Goal: Information Seeking & Learning: Learn about a topic

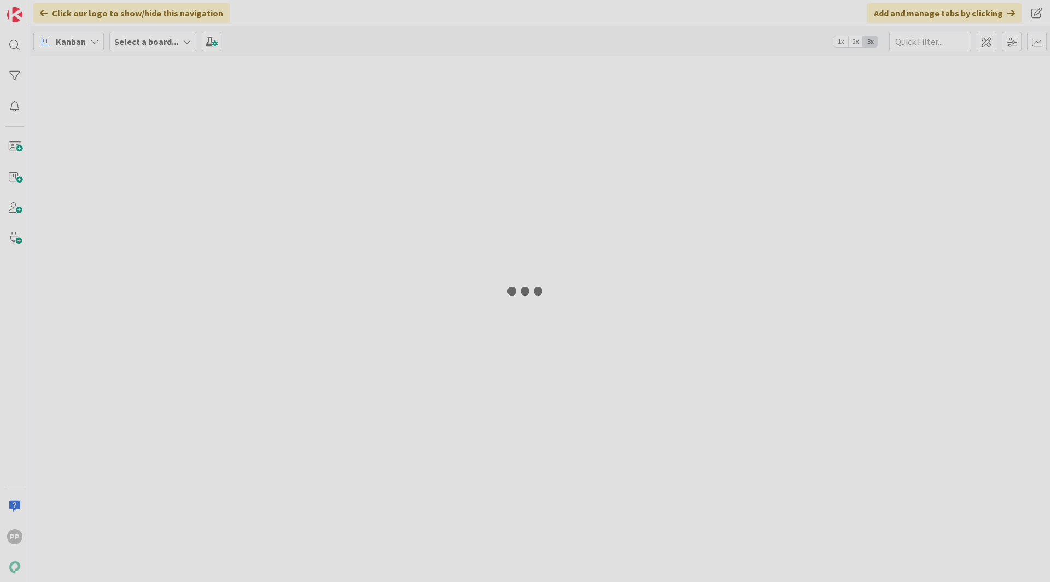
click at [590, 580] on div at bounding box center [525, 291] width 1050 height 582
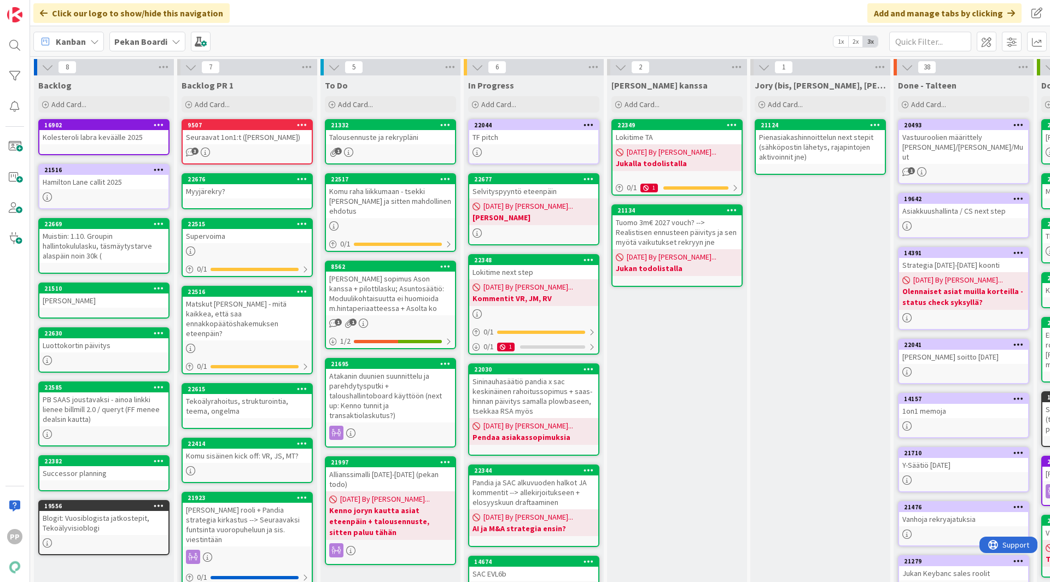
click at [422, 212] on div "Komu raha liikkumaan - tsekki [PERSON_NAME] ja sitten mahdollinen ehdotus" at bounding box center [390, 201] width 129 height 34
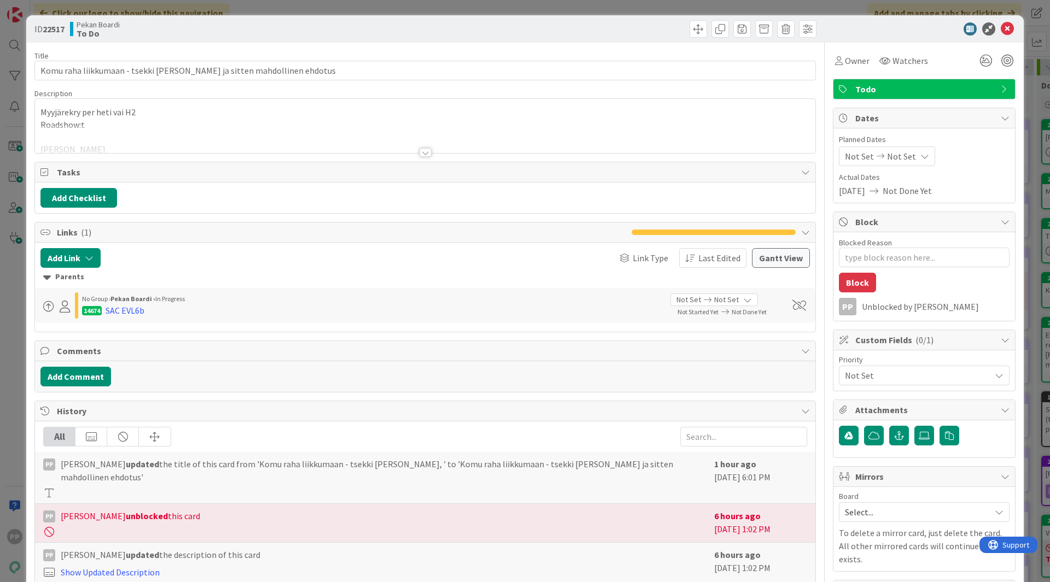
click at [250, 130] on div at bounding box center [425, 139] width 780 height 28
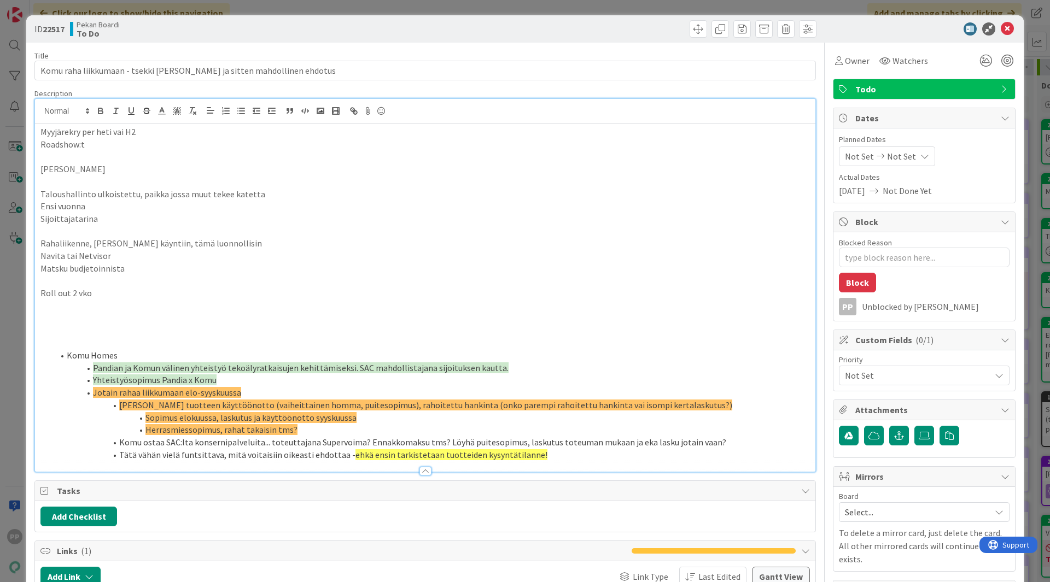
click at [247, 164] on p "[PERSON_NAME]" at bounding box center [424, 169] width 769 height 13
click at [251, 175] on p at bounding box center [424, 181] width 769 height 13
click at [249, 197] on p "Taloushallinto ulkoistettu, paikka jossa muut tekee katetta" at bounding box center [424, 194] width 769 height 13
click at [248, 209] on p "Ensi vuonna" at bounding box center [424, 206] width 769 height 13
click at [252, 226] on p at bounding box center [424, 231] width 769 height 13
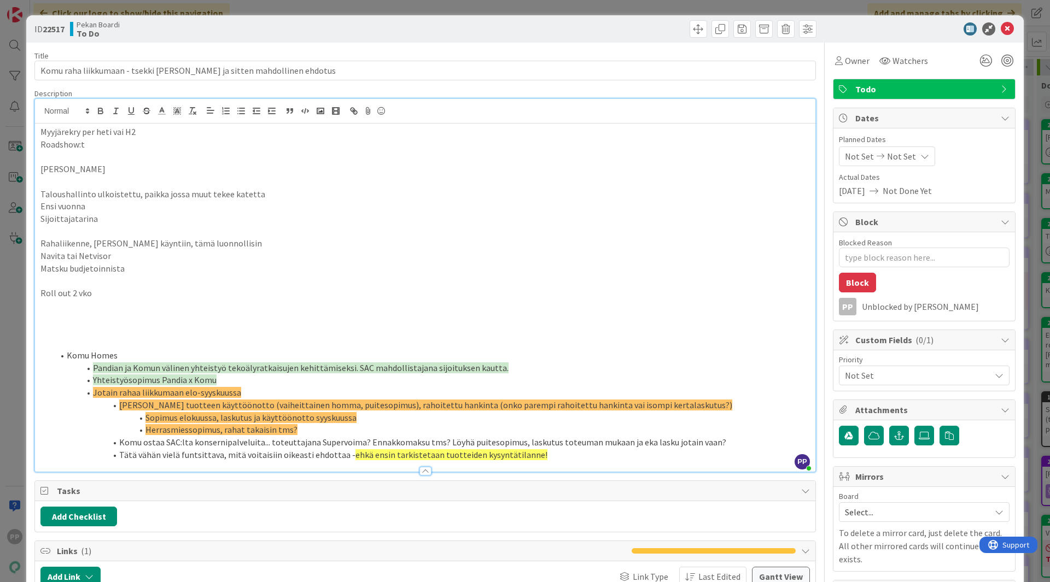
click at [254, 233] on p at bounding box center [424, 231] width 769 height 13
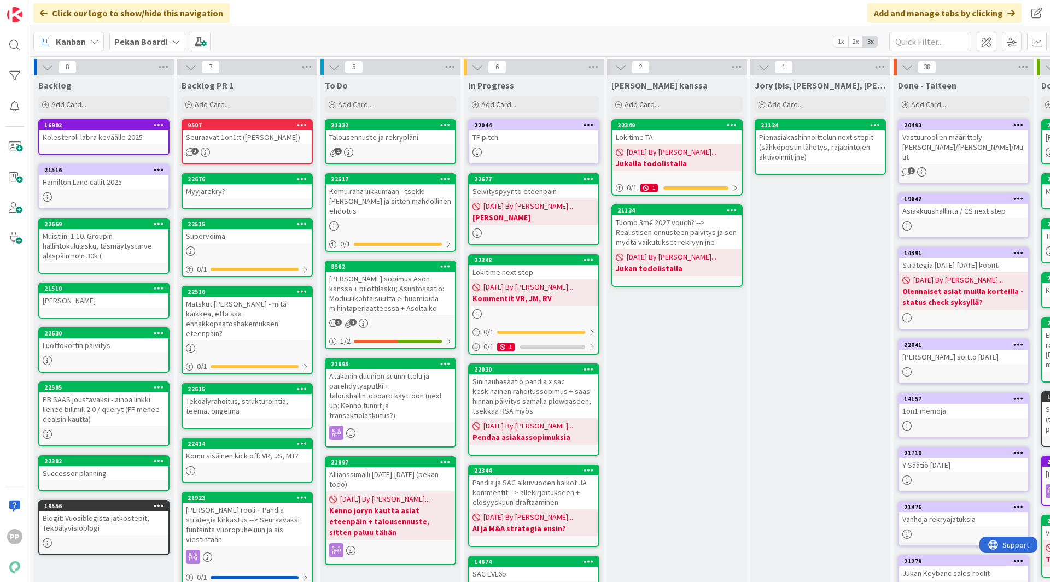
click at [388, 137] on div "Talousennuste ja rekrypläni" at bounding box center [390, 137] width 129 height 14
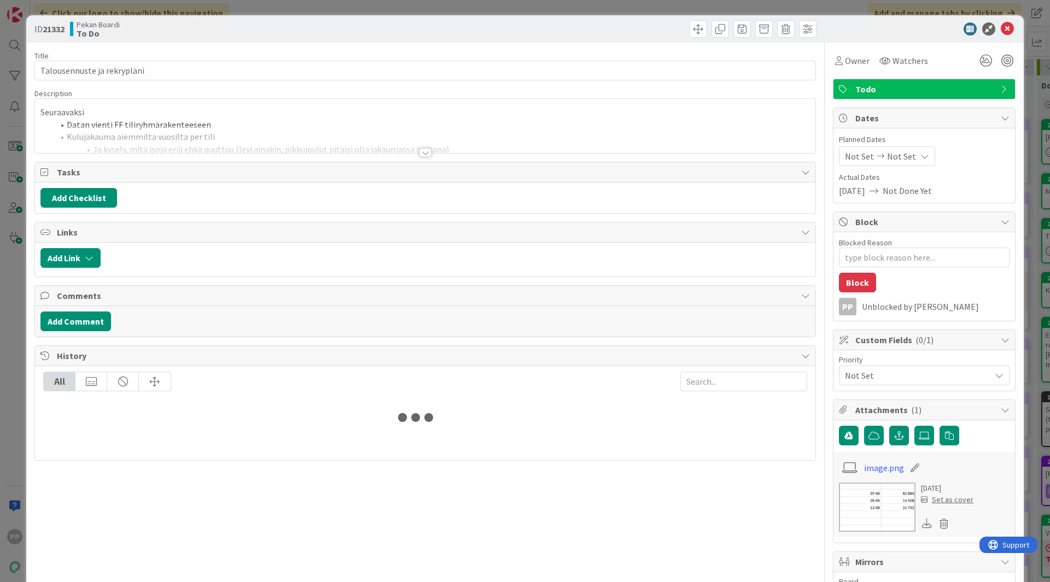
click at [232, 131] on div at bounding box center [425, 139] width 780 height 28
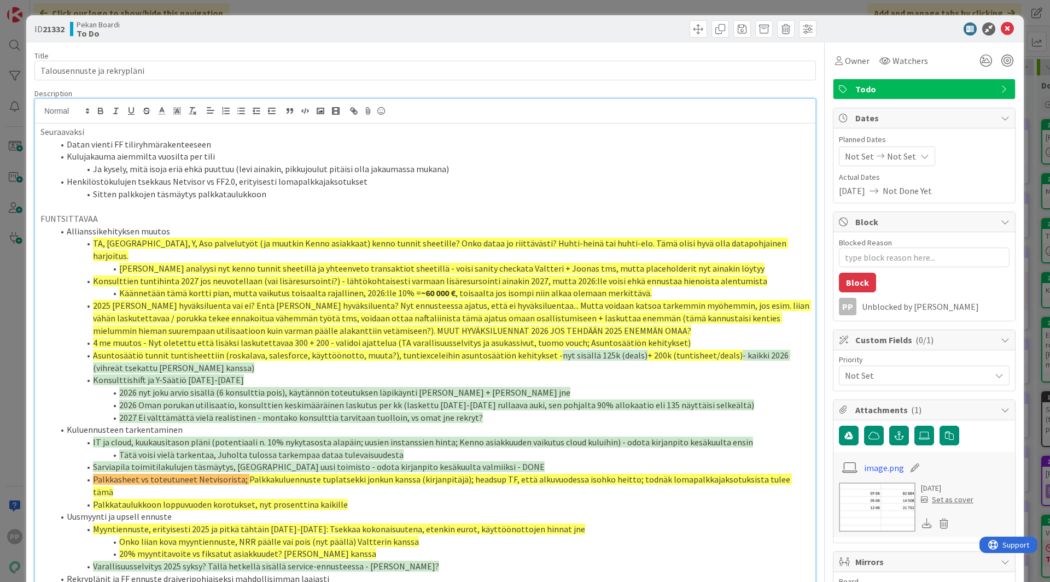
click at [245, 156] on li "Kulujakauma aiemmilta vuosilta per tili" at bounding box center [432, 156] width 756 height 13
click at [300, 201] on p at bounding box center [424, 206] width 769 height 13
click at [302, 196] on li "Sitten palkkojen täsmäytys palkkataulukkoon" at bounding box center [432, 194] width 756 height 13
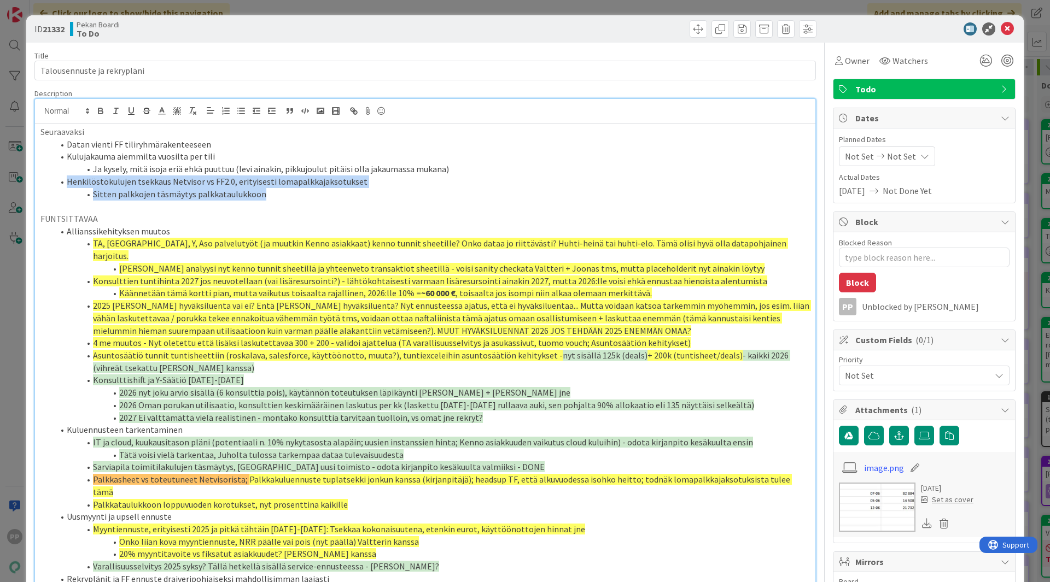
drag, startPoint x: 302, startPoint y: 194, endPoint x: 65, endPoint y: 177, distance: 237.9
click at [65, 177] on ol "Datan vienti FF tiliryhmärakenteeseen Kulujakauma aiemmilta vuosilta per tili J…" at bounding box center [424, 169] width 769 height 62
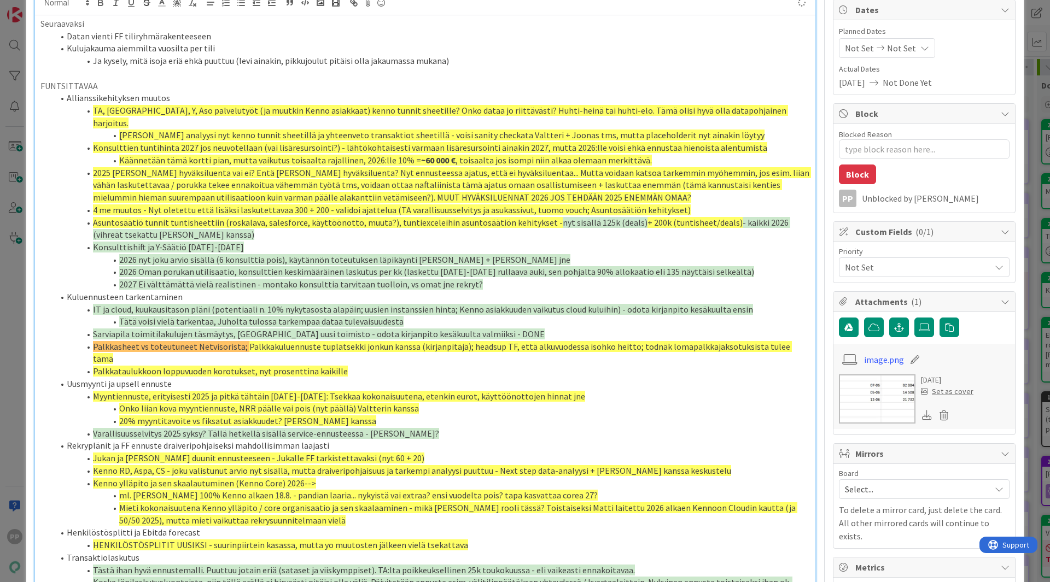
type textarea "x"
drag, startPoint x: 242, startPoint y: 335, endPoint x: 52, endPoint y: 335, distance: 190.3
click at [52, 335] on ol "Allianssikehityksen muutos TA, [GEOGRAPHIC_DATA], Y, Aso palvelutyöt (ja muutki…" at bounding box center [424, 414] width 769 height 646
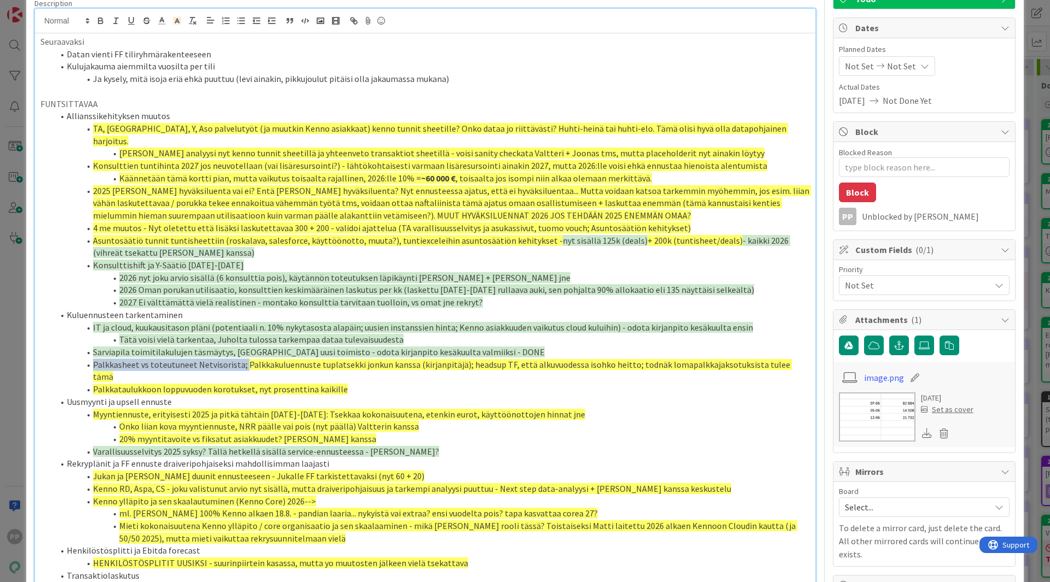
scroll to position [90, 0]
click at [676, 421] on li "Onko liian kova myyntiennuste, NRR päälle vai pois (nyt päällä) Valtterin kanssa" at bounding box center [432, 427] width 756 height 13
click at [782, 360] on span "Palkkakuluennuste tuplatsekki jonkun kanssa (kirjanpitäjä); headsup TF, että al…" at bounding box center [442, 372] width 699 height 24
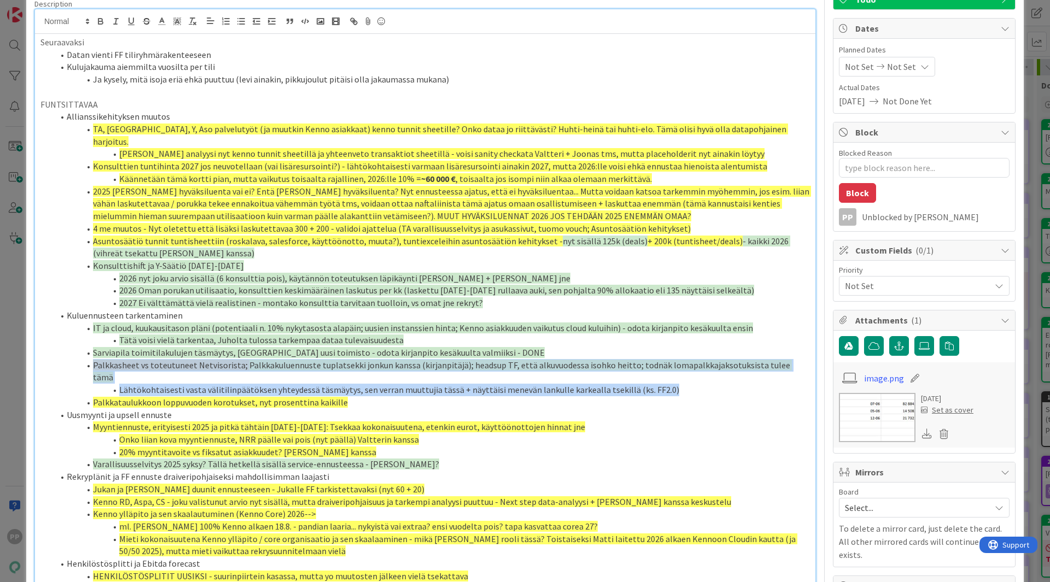
click at [93, 360] on span "Palkkasheet vs toteutuneet Netvisorista;" at bounding box center [170, 365] width 155 height 11
click at [184, 17] on span at bounding box center [176, 21] width 15 height 15
click at [212, 58] on span at bounding box center [211, 57] width 9 height 9
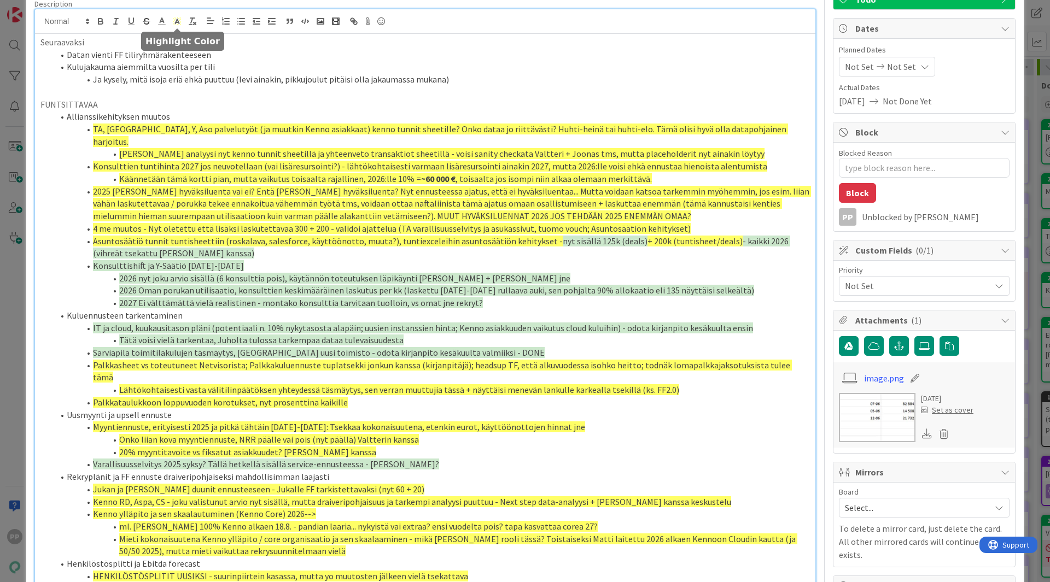
click at [206, 260] on span "Konsulttishift ja Y-Säätiö [DATE]-[DATE]" at bounding box center [168, 265] width 151 height 11
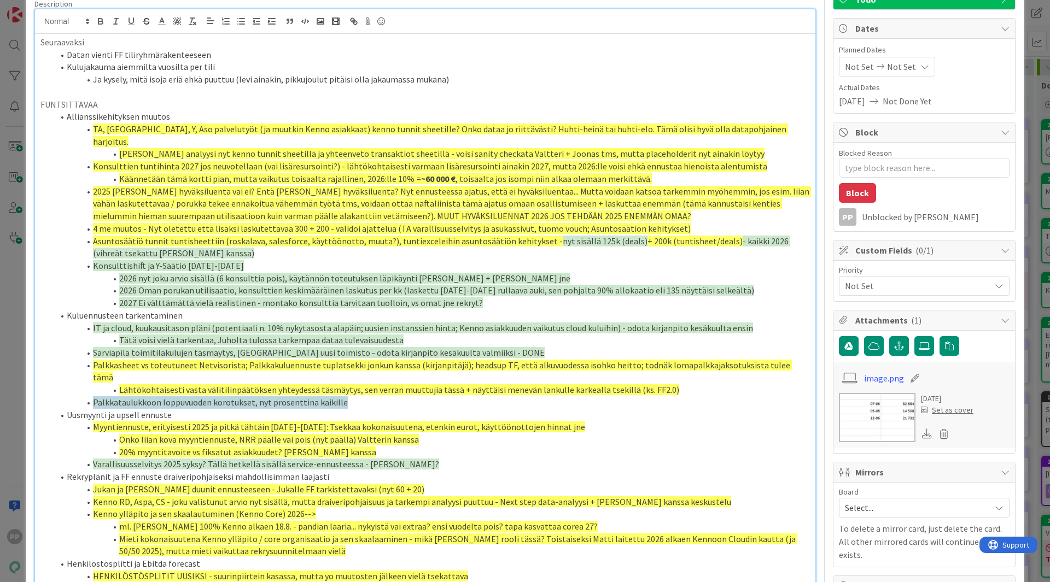
drag, startPoint x: 348, startPoint y: 380, endPoint x: 90, endPoint y: 381, distance: 257.5
click at [90, 396] on li "Palkkataulukkoon loppuvuoden korotukset, nyt prosenttina kaikille" at bounding box center [432, 402] width 756 height 13
click at [179, 19] on rect at bounding box center [179, 19] width 1 height 1
click at [250, 285] on span "2026 Oman porukan utilisaatio, konsulttien keskimääräinen laskutus per kk (lask…" at bounding box center [436, 290] width 635 height 11
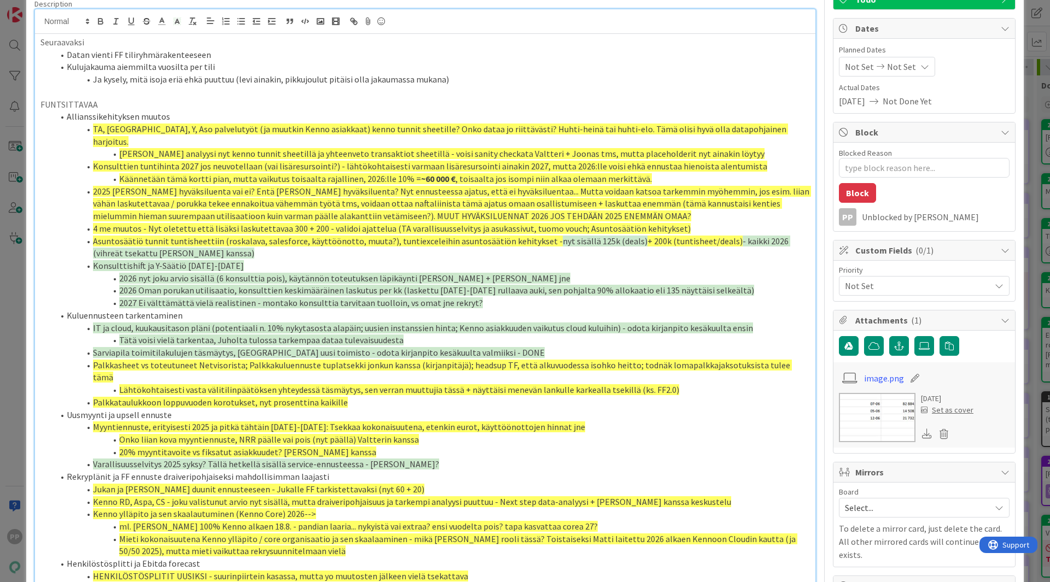
click at [238, 132] on span "TA, [GEOGRAPHIC_DATA], Y, Aso palvelutyöt (ja muutkin Kenno asiakkaat) kenno tu…" at bounding box center [440, 136] width 695 height 24
click at [232, 161] on span "Konsulttien tuntihinta 2027 jos neuvotellaan (vai lisäresursointi?) - lähtökoht…" at bounding box center [430, 166] width 674 height 11
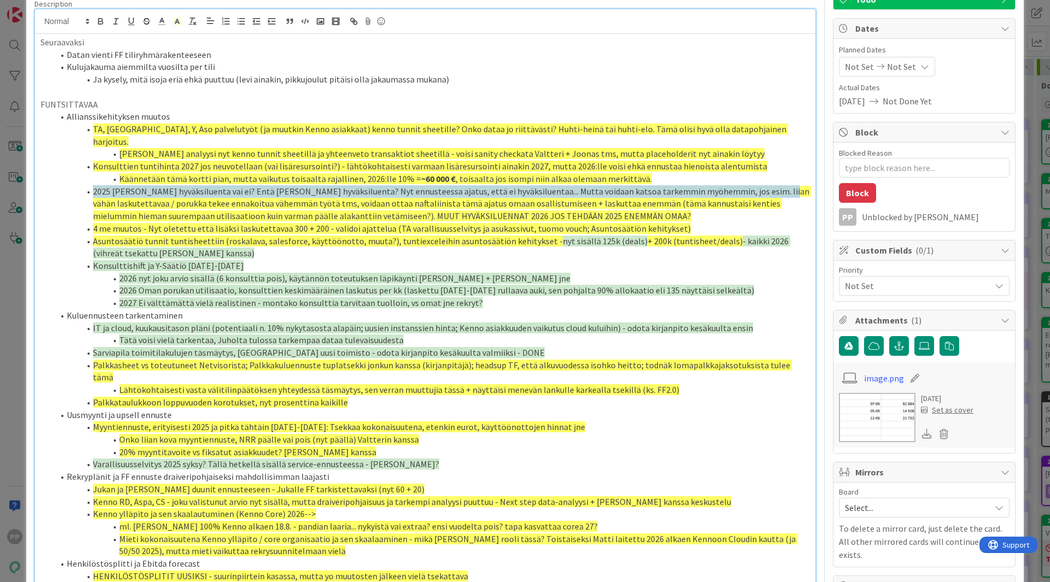
drag, startPoint x: 776, startPoint y: 177, endPoint x: 81, endPoint y: 177, distance: 695.4
click at [81, 185] on li "2025 [PERSON_NAME] hyväksiluenta vai ei? Entä [PERSON_NAME] hyväksiluenta? Nyt …" at bounding box center [432, 203] width 756 height 37
click at [776, 185] on li "2025 [PERSON_NAME] hyväksiluenta vai ei? Entä [PERSON_NAME] hyväksiluenta? Nyt …" at bounding box center [432, 203] width 756 height 37
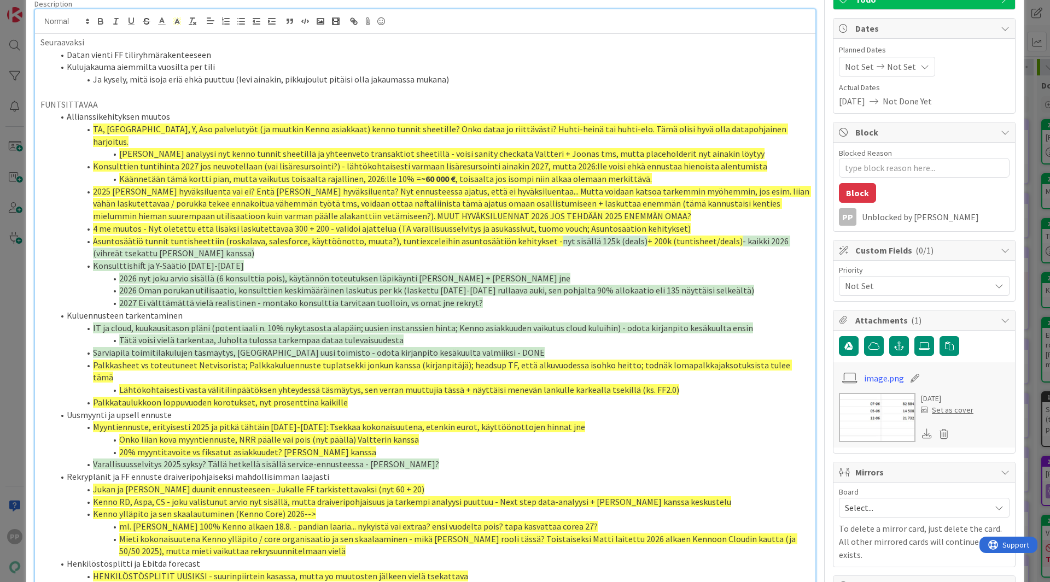
click at [776, 185] on li "2025 [PERSON_NAME] hyväksiluenta vai ei? Entä [PERSON_NAME] hyväksiluenta? Nyt …" at bounding box center [432, 203] width 756 height 37
click at [717, 204] on li "2025 [PERSON_NAME] hyväksiluenta vai ei? Entä [PERSON_NAME] hyväksiluenta? Nyt …" at bounding box center [432, 203] width 756 height 37
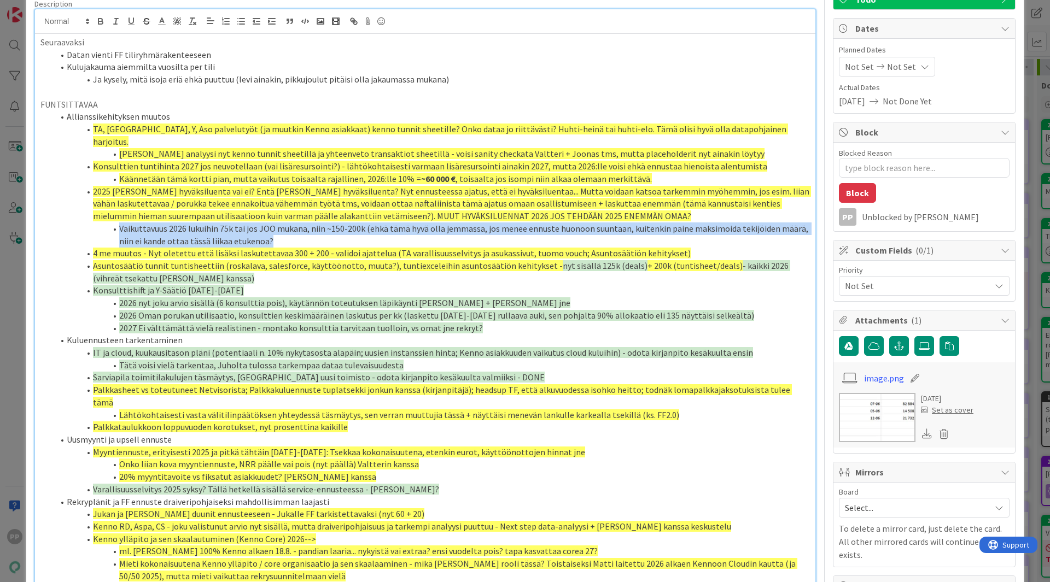
click at [119, 223] on span at bounding box center [119, 229] width 0 height 13
click at [176, 23] on icon at bounding box center [177, 21] width 10 height 10
click at [212, 55] on span at bounding box center [211, 57] width 9 height 9
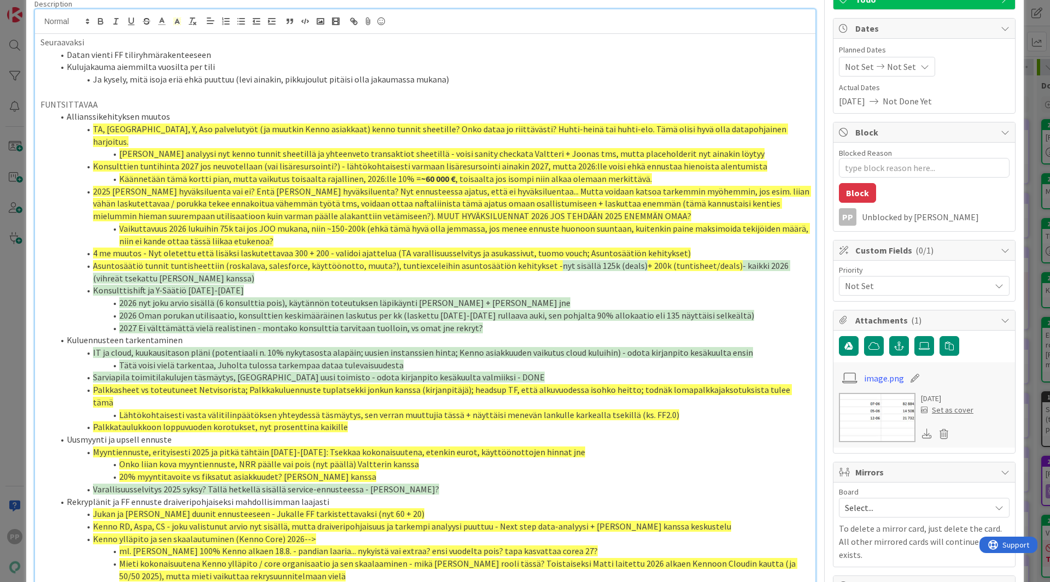
click at [205, 148] on span "[PERSON_NAME] analyysi nyt kenno tunnit sheetillä ja yhteenveto transaktiot she…" at bounding box center [441, 153] width 645 height 11
click at [223, 161] on span "Konsulttien tuntihinta 2027 jos neuvotellaan (vai lisäresursointi?) - lähtökoht…" at bounding box center [430, 166] width 674 height 11
click at [472, 173] on li "Käännetään tämä kortti pian, mutta vaikutus toisaalta rajallinen, 2026:lle 10% …" at bounding box center [432, 179] width 756 height 13
click at [177, 185] on li "2025 [PERSON_NAME] hyväksiluenta vai ei? Entä [PERSON_NAME] hyväksiluenta? Nyt …" at bounding box center [432, 203] width 756 height 37
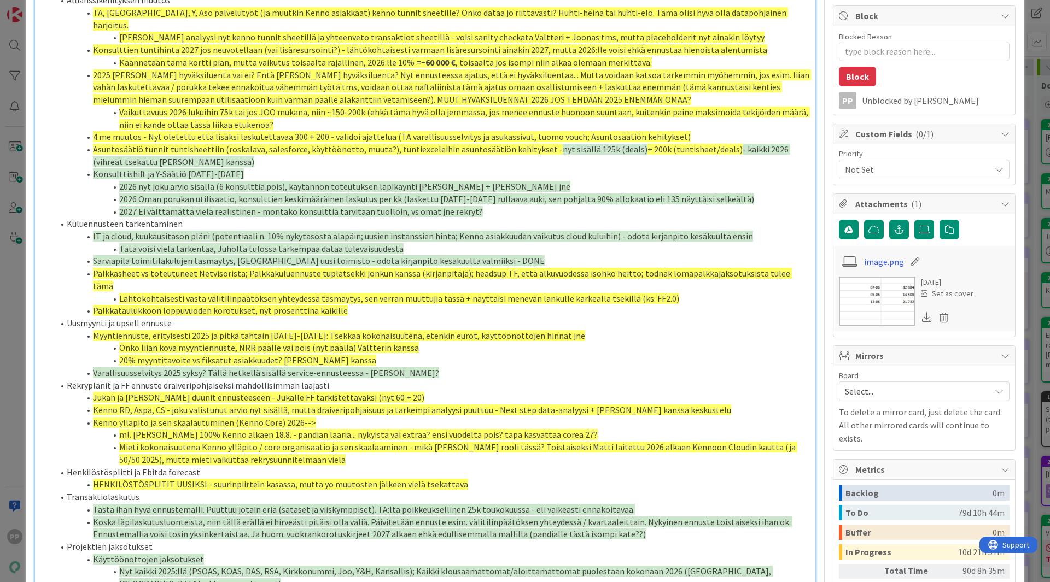
scroll to position [0, 0]
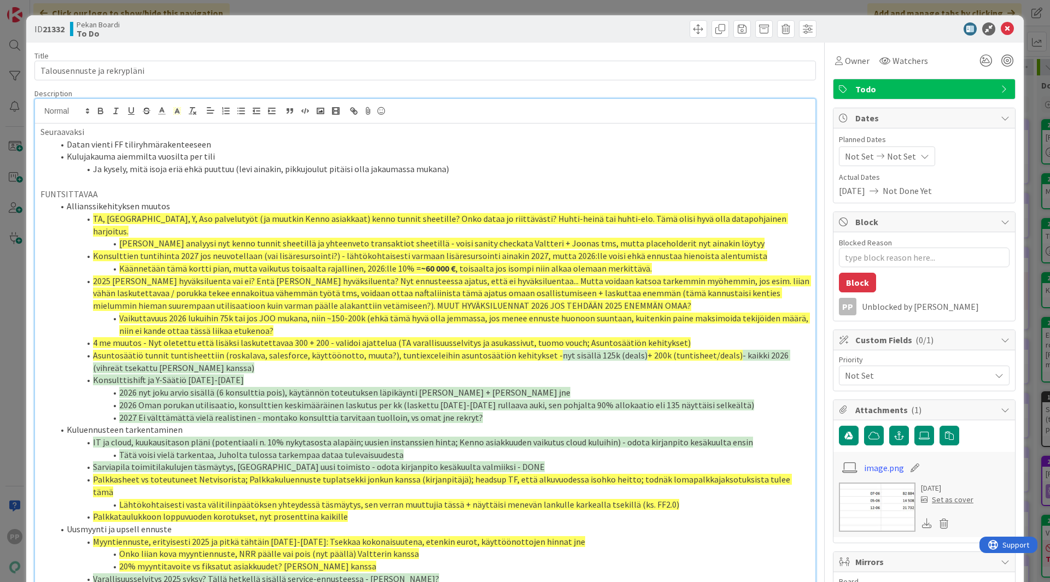
click at [452, 173] on li "Ja kysely, mitä isoja eriä ehkä puuttuu (levi ainakin, pikkujoulut pitäisi olla…" at bounding box center [432, 169] width 756 height 13
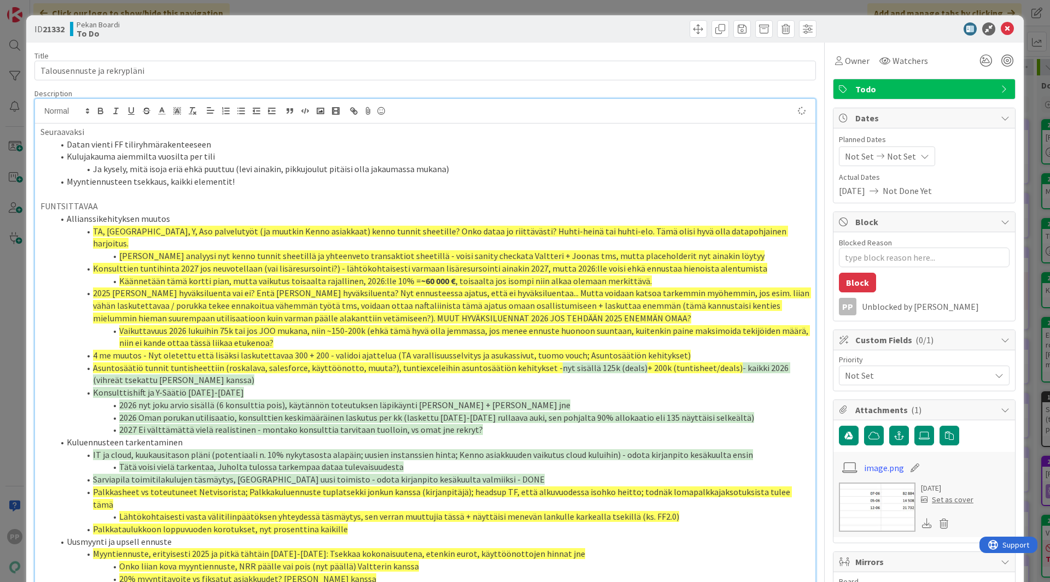
click at [200, 161] on li "Kulujakauma aiemmilta vuosilta per tili" at bounding box center [432, 156] width 756 height 13
click at [212, 198] on p at bounding box center [424, 194] width 769 height 13
click at [242, 184] on li "Myyntiennusteen tsekkaus, kaikki elementit!" at bounding box center [432, 181] width 756 height 13
click at [302, 168] on li "Ja kysely, mitä isoja eriä ehkä puuttuu (levi ainakin, pikkujoulut pitäisi olla…" at bounding box center [432, 169] width 756 height 13
drag, startPoint x: 248, startPoint y: 147, endPoint x: 374, endPoint y: 156, distance: 127.2
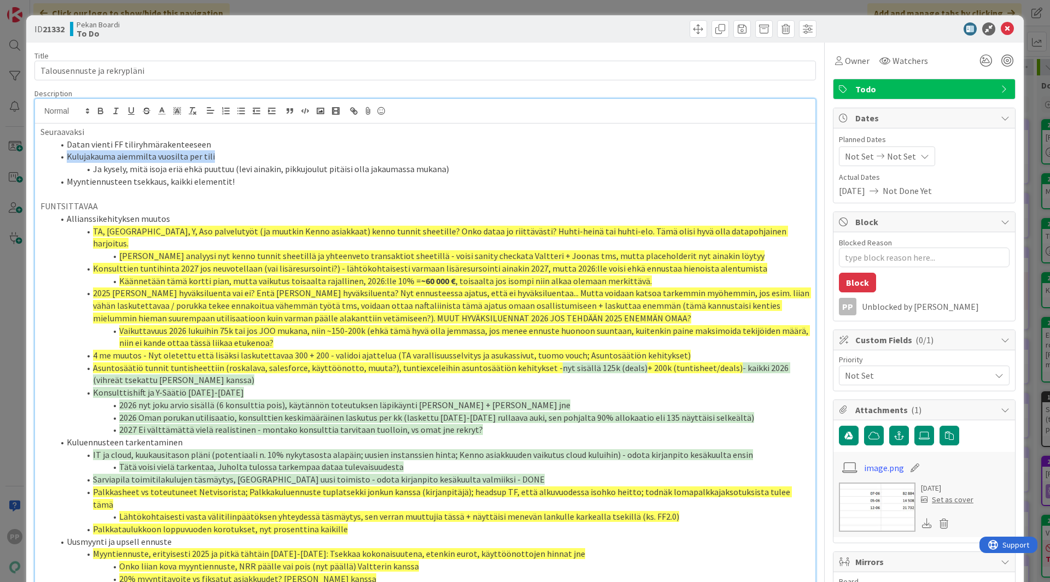
click at [374, 156] on ol "Datan vienti FF tiliryhmärakenteeseen Kulujakauma aiemmilta vuosilta per tili J…" at bounding box center [424, 163] width 769 height 50
drag, startPoint x: 119, startPoint y: 134, endPoint x: 113, endPoint y: 134, distance: 6.0
click at [120, 133] on p "Seuraavaksi" at bounding box center [424, 132] width 769 height 13
click at [67, 142] on span at bounding box center [67, 144] width 0 height 13
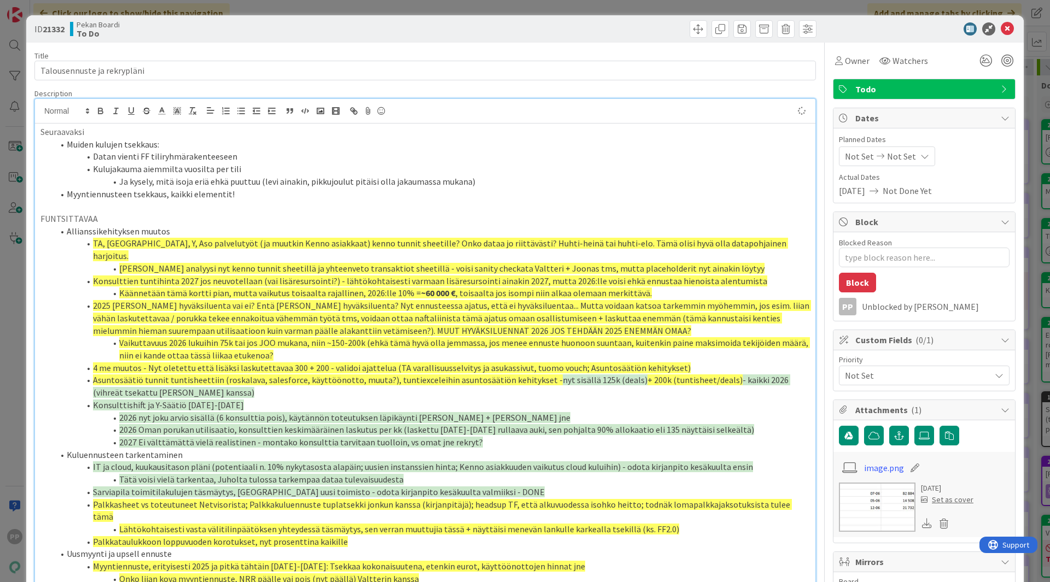
type textarea "x"
click at [253, 194] on li "Myyntiennusteen tsekkaus, kaikki elementit!" at bounding box center [432, 194] width 756 height 13
click at [275, 174] on li "Kulujakauma aiemmilta vuosilta per tili" at bounding box center [432, 169] width 756 height 13
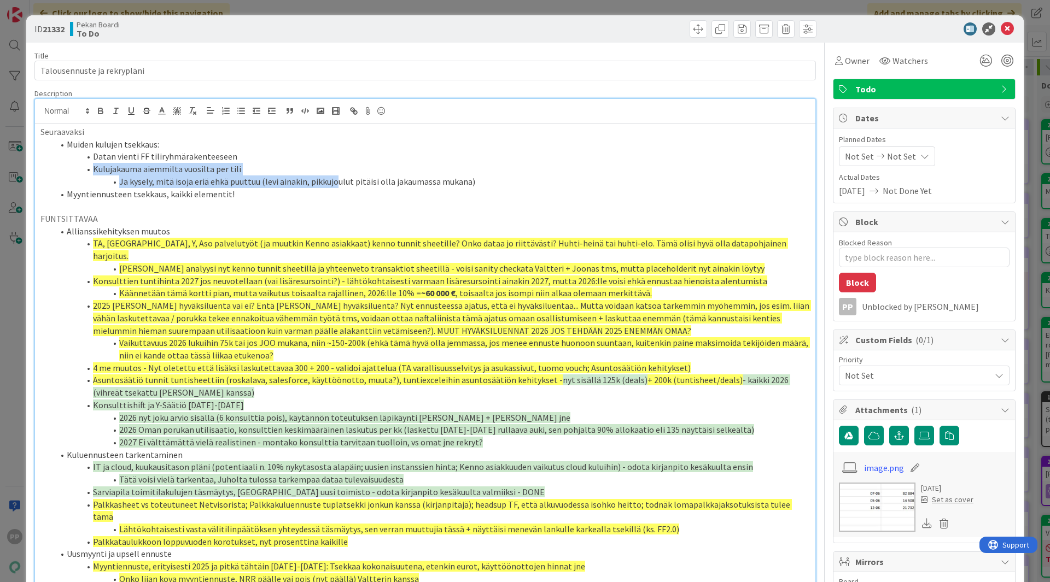
drag, startPoint x: 273, startPoint y: 156, endPoint x: 333, endPoint y: 179, distance: 63.7
click at [333, 179] on ol "Muiden kulujen tsekkaus: Datan vienti FF tiliryhmärakenteeseen Kulujakauma aiem…" at bounding box center [424, 169] width 769 height 62
click at [333, 179] on li "Ja kysely, mitä isoja eriä ehkä puuttuu (levi ainakin, pikkujoulut pitäisi olla…" at bounding box center [432, 181] width 756 height 13
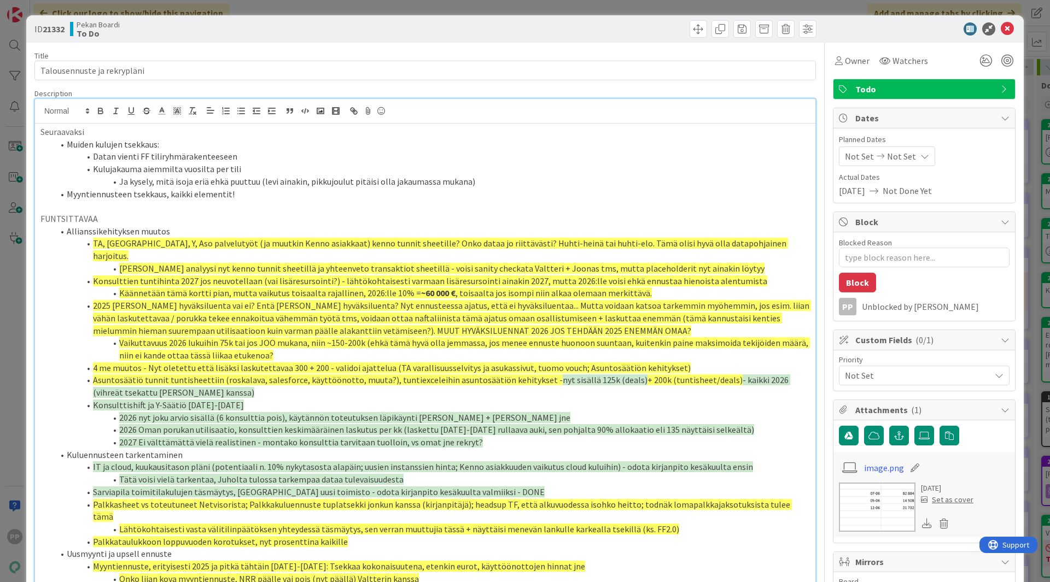
click at [300, 89] on div "Description" at bounding box center [424, 94] width 781 height 10
click at [296, 57] on div "Title 27 / 128" at bounding box center [424, 56] width 781 height 10
click at [282, 9] on div "ID 21332 Pekan Boardi To Do Title 27 / 128 Talousennuste ja rekrypläni Descript…" at bounding box center [525, 291] width 1050 height 582
